Goal: Go to known website: Go to known website

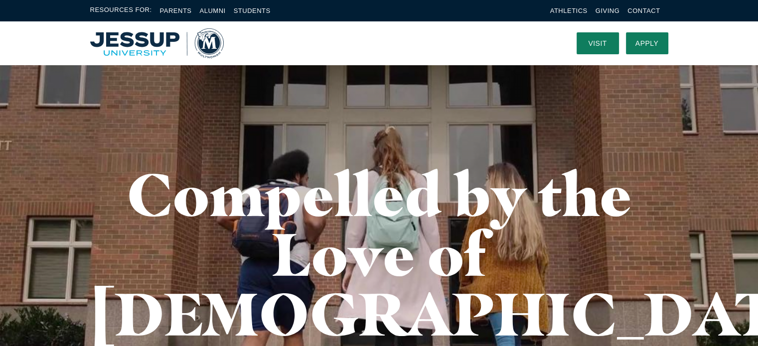
click at [209, 43] on img "Home" at bounding box center [157, 43] width 134 height 30
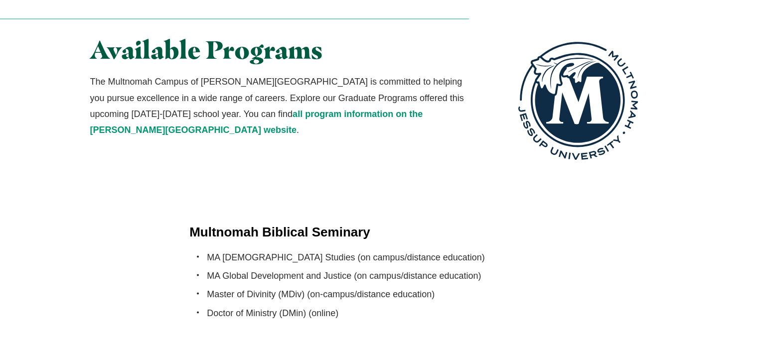
scroll to position [1843, 0]
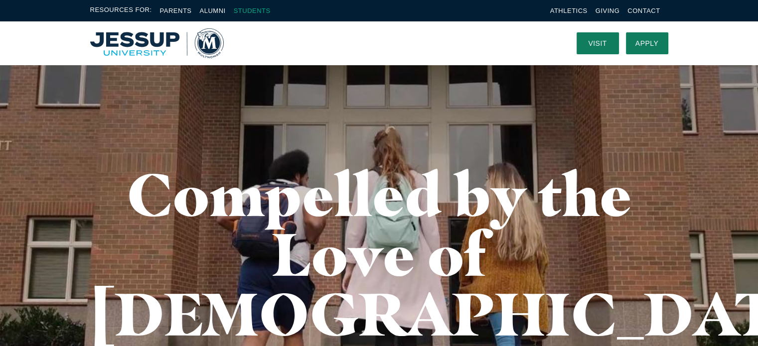
click at [254, 9] on link "Students" at bounding box center [252, 10] width 37 height 7
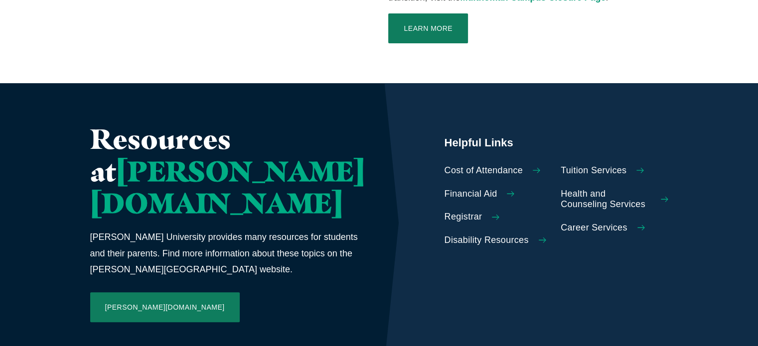
scroll to position [406, 0]
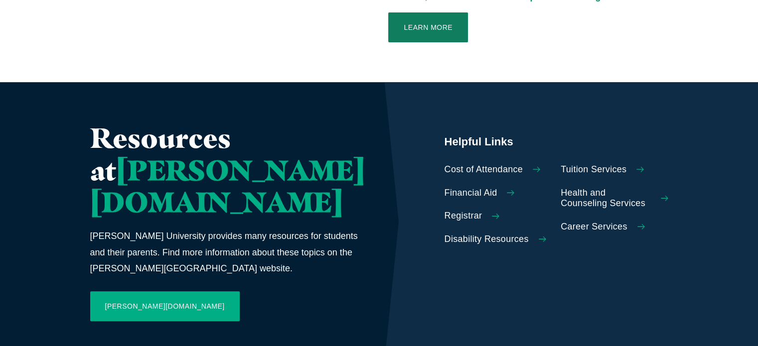
click at [132, 291] on link "Jessup.edu" at bounding box center [164, 306] width 149 height 30
